Goal: Task Accomplishment & Management: Manage account settings

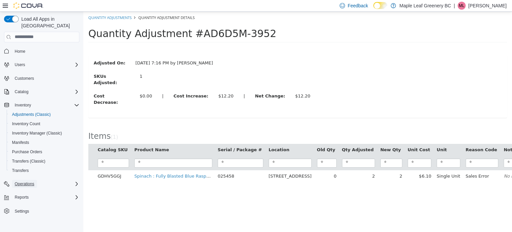
click at [27, 181] on span "Operations" at bounding box center [25, 183] width 20 height 5
click at [26, 190] on span "Cash Management" at bounding box center [29, 192] width 34 height 5
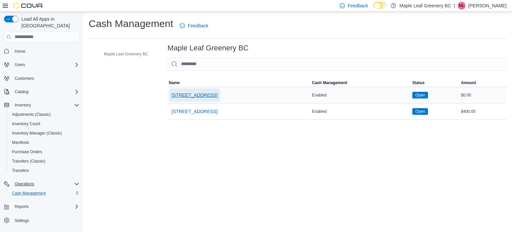
click at [201, 90] on span "[STREET_ADDRESS]" at bounding box center [195, 94] width 46 height 13
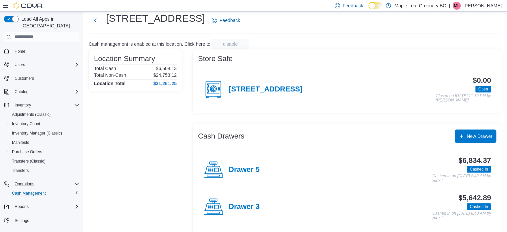
scroll to position [20, 0]
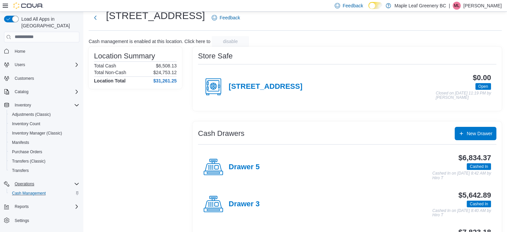
click at [250, 208] on h4 "Drawer 3" at bounding box center [244, 204] width 31 height 9
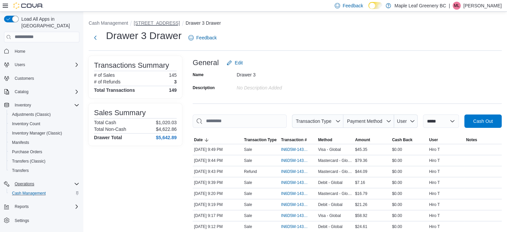
click at [141, 20] on button "[STREET_ADDRESS]" at bounding box center [157, 22] width 46 height 5
